Goal: Navigation & Orientation: Find specific page/section

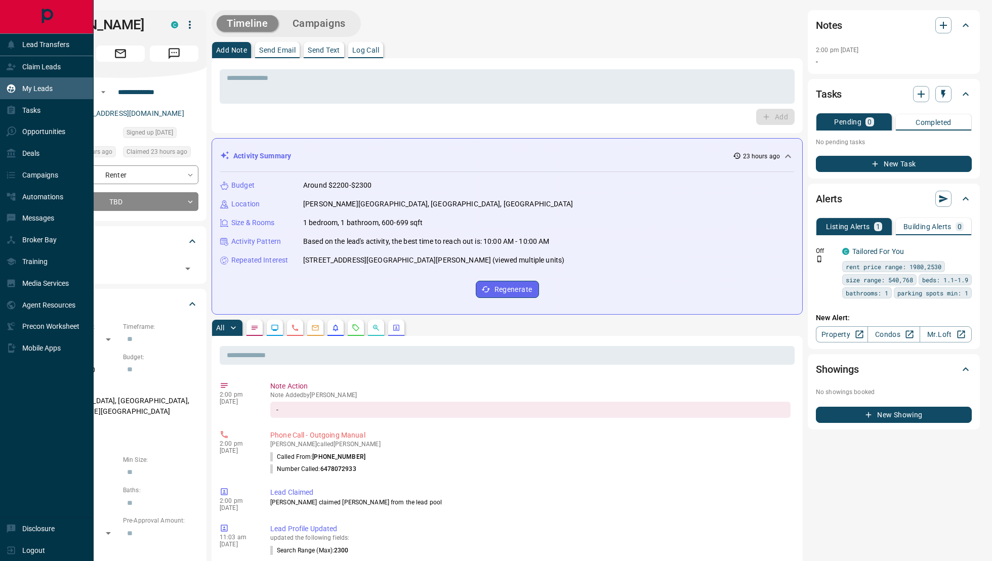
click at [21, 91] on div "My Leads" at bounding box center [29, 88] width 47 height 17
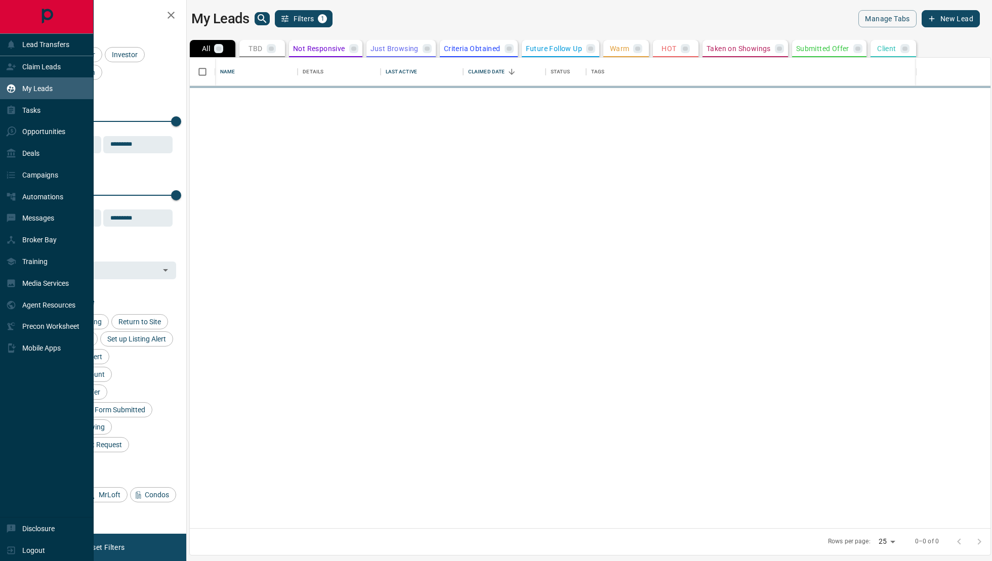
scroll to position [471, 801]
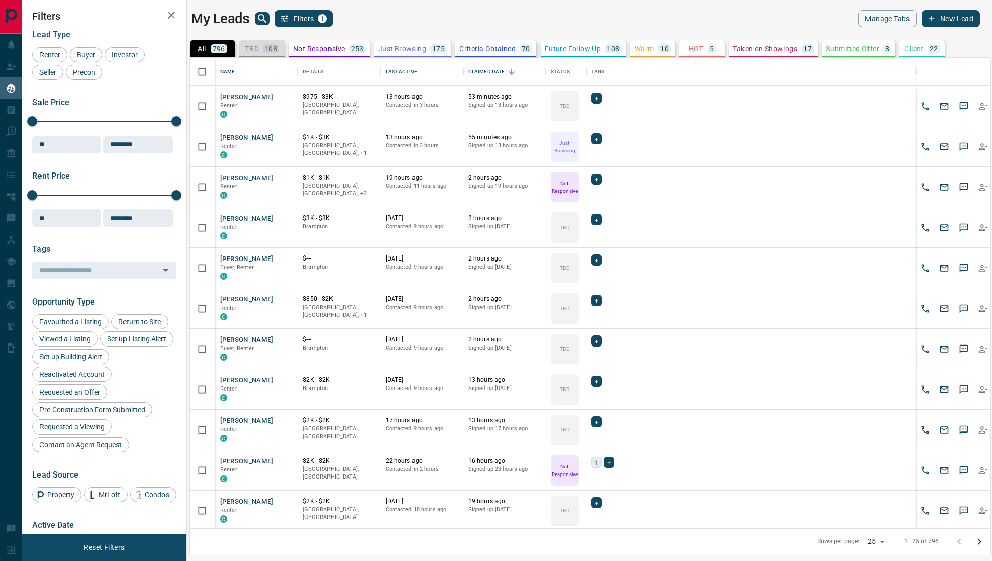
click at [276, 48] on p "108" at bounding box center [271, 48] width 13 height 7
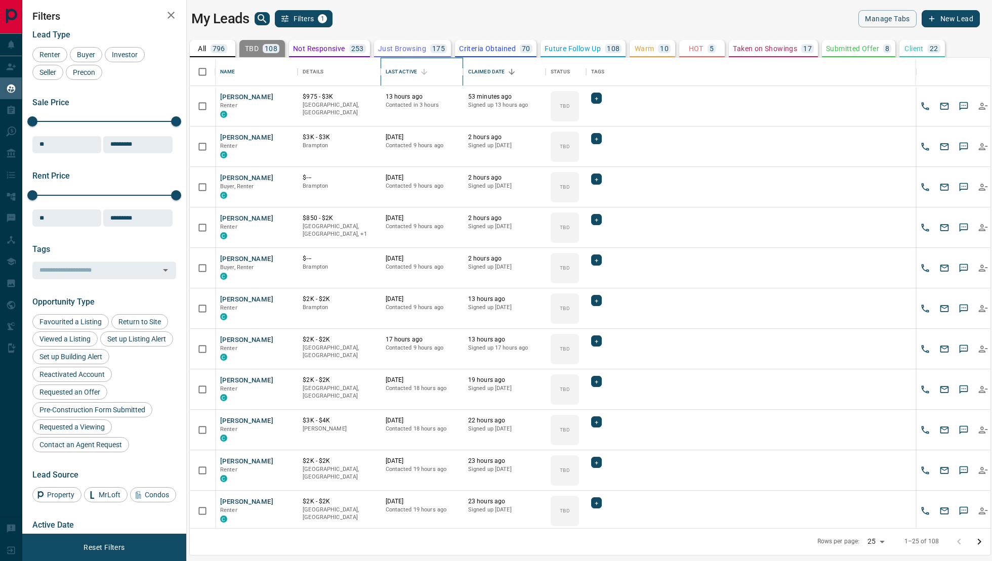
click at [400, 69] on div "Last Active" at bounding box center [401, 72] width 31 height 28
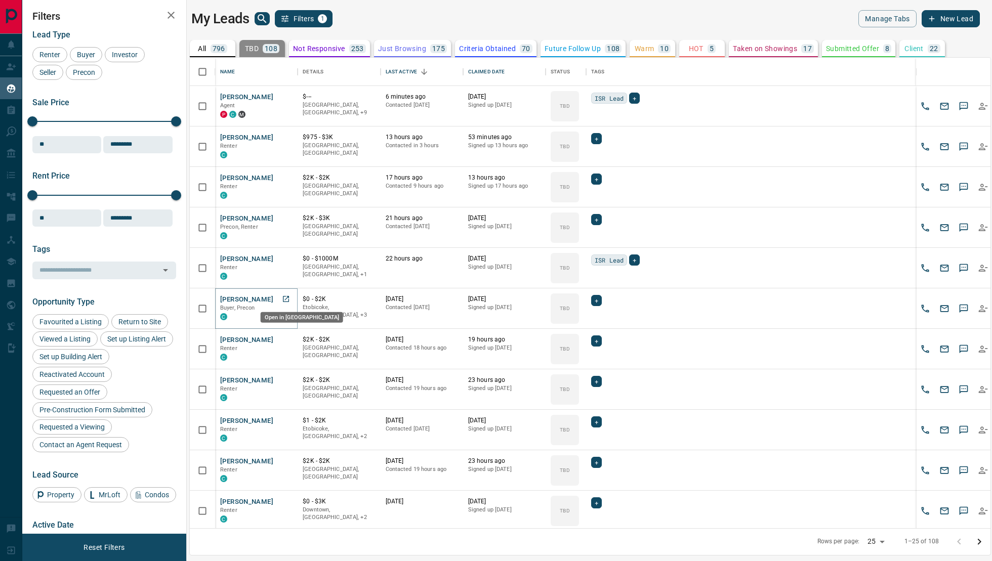
click at [281, 296] on link "Open in New Tab" at bounding box center [285, 299] width 13 height 13
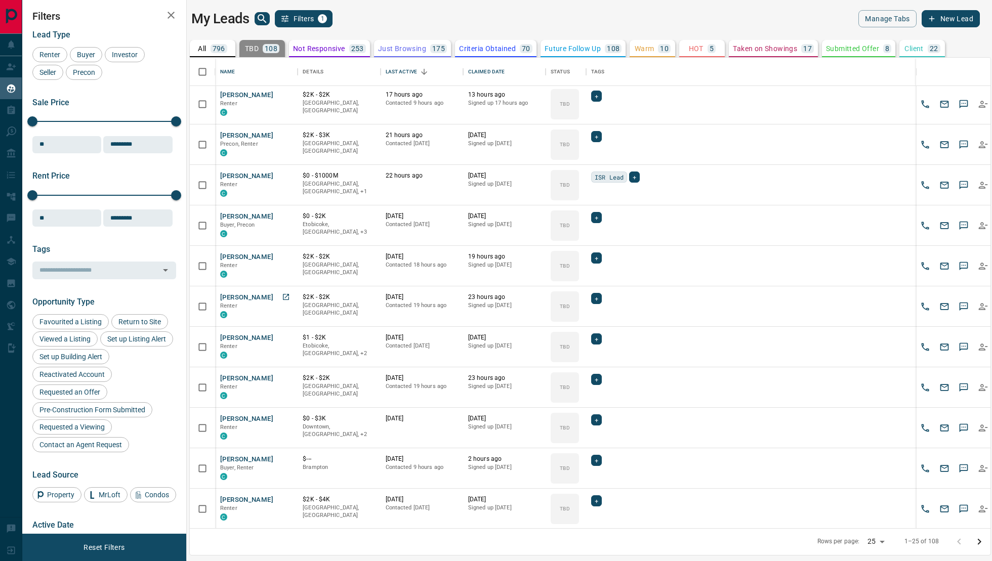
scroll to position [86, 0]
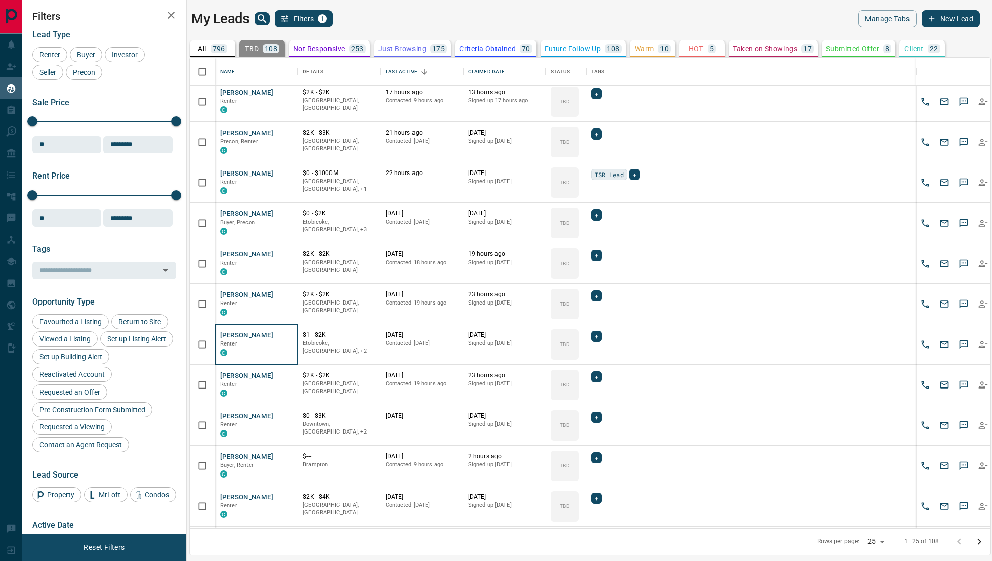
click at [293, 336] on div "[PERSON_NAME] Renter C" at bounding box center [256, 345] width 83 height 41
click at [284, 334] on icon "Open in New Tab" at bounding box center [286, 335] width 8 height 8
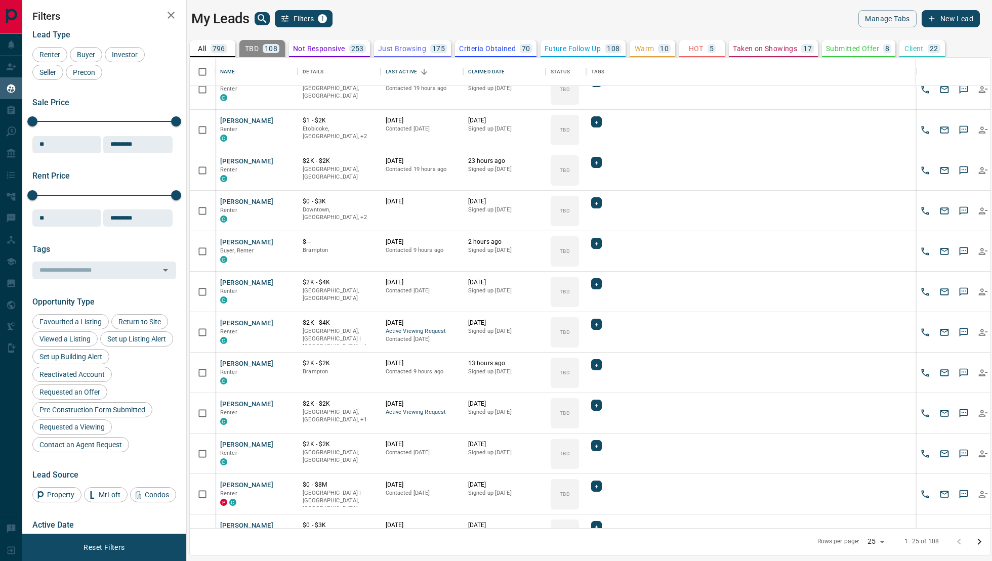
scroll to position [301, 0]
click at [285, 323] on icon "Open in New Tab" at bounding box center [286, 322] width 8 height 8
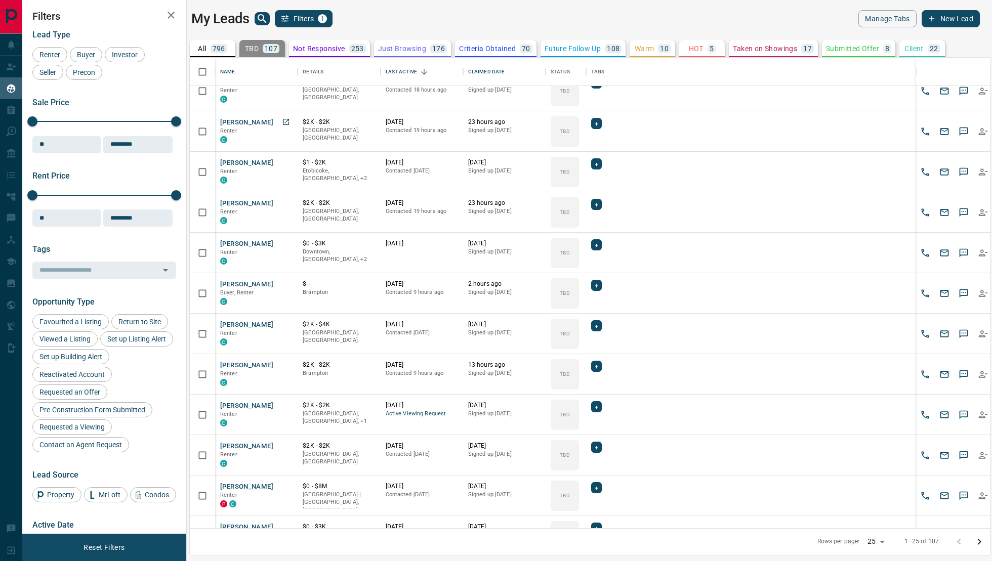
scroll to position [266, 0]
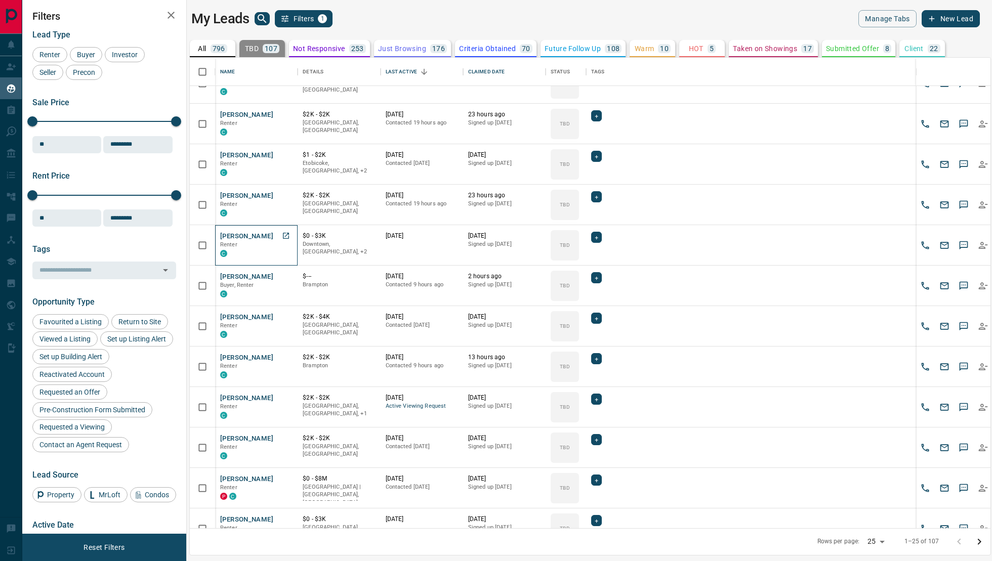
click at [277, 235] on div "[PERSON_NAME] Renter C" at bounding box center [256, 245] width 72 height 27
click at [286, 235] on icon "Open in New Tab" at bounding box center [286, 236] width 8 height 8
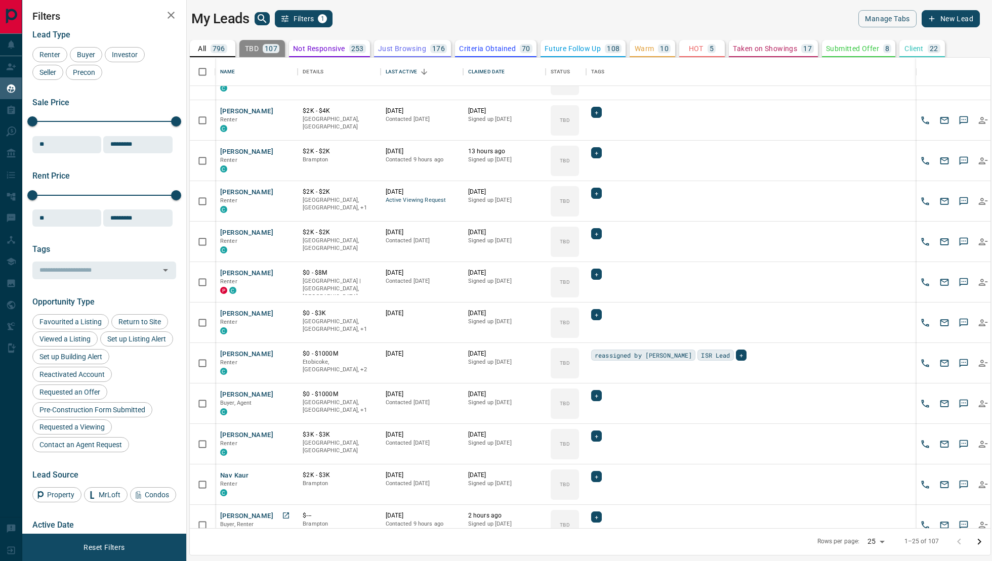
scroll to position [471, 0]
click at [283, 315] on icon "Open in New Tab" at bounding box center [286, 314] width 6 height 6
click at [284, 232] on icon "Open in New Tab" at bounding box center [286, 233] width 8 height 8
